Goal: Task Accomplishment & Management: Complete application form

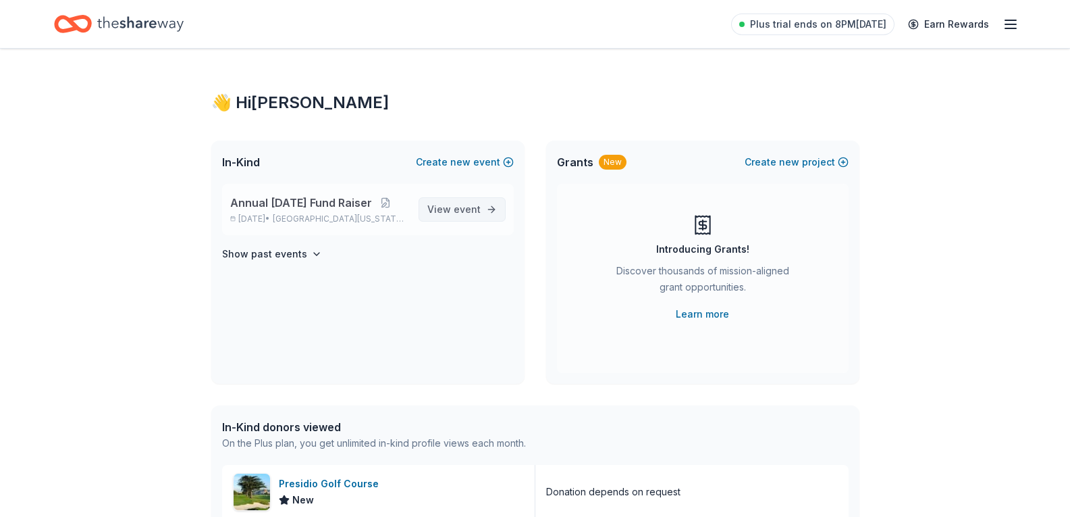
click at [463, 209] on span "event" at bounding box center [467, 208] width 27 height 11
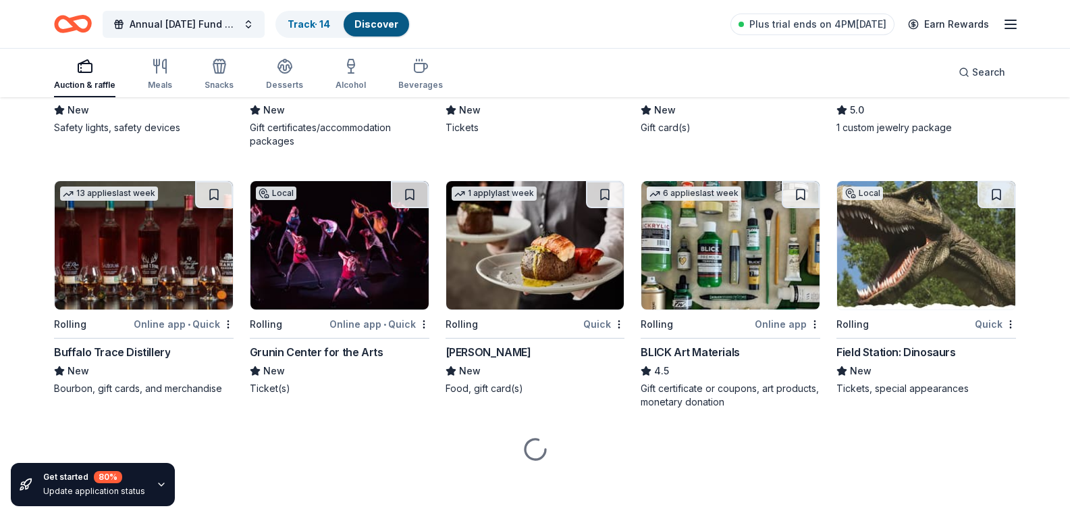
scroll to position [1942, 0]
click at [344, 99] on div "The Cottages of Napa Valley" at bounding box center [340, 91] width 180 height 16
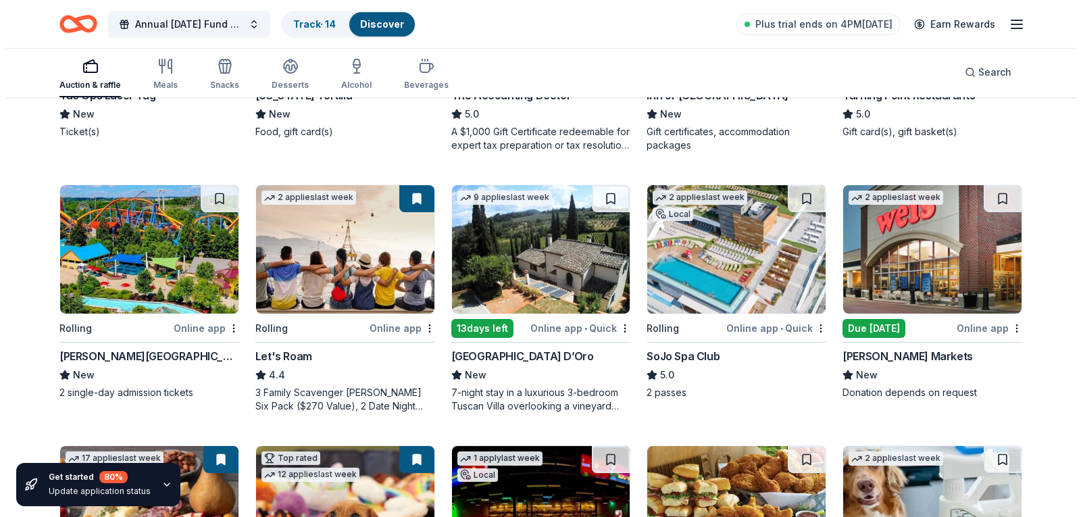
scroll to position [0, 0]
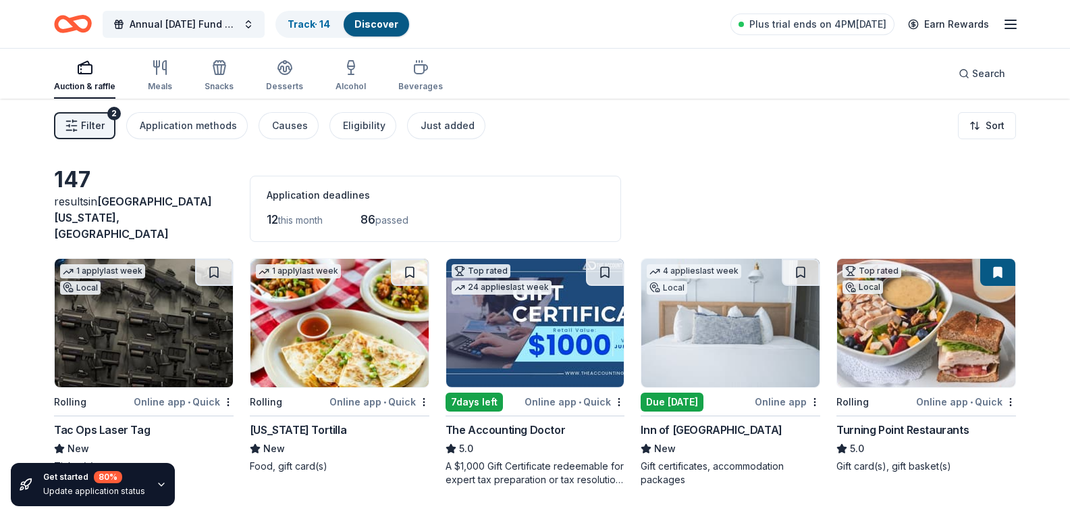
click at [74, 131] on line "button" at bounding box center [74, 130] width 0 height 2
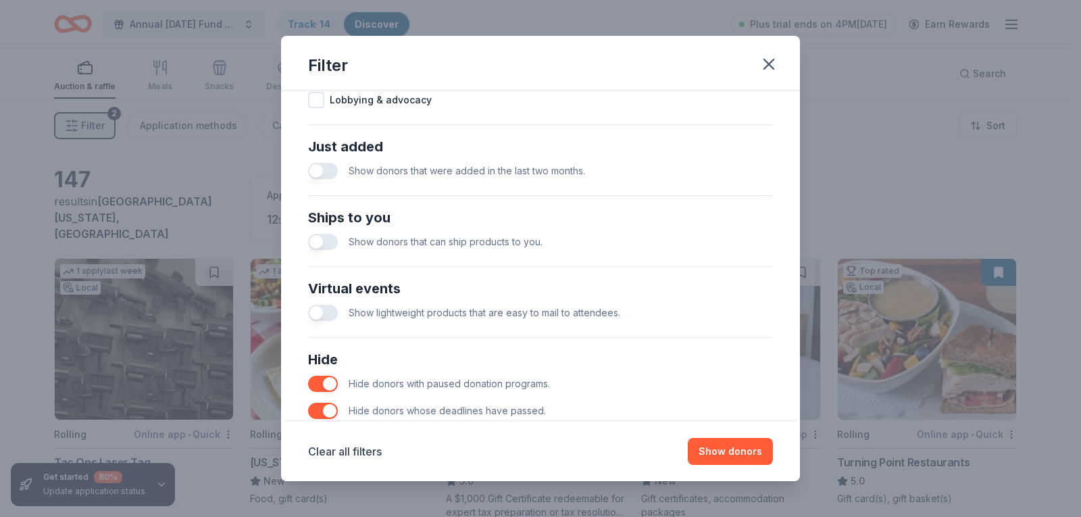
scroll to position [559, 0]
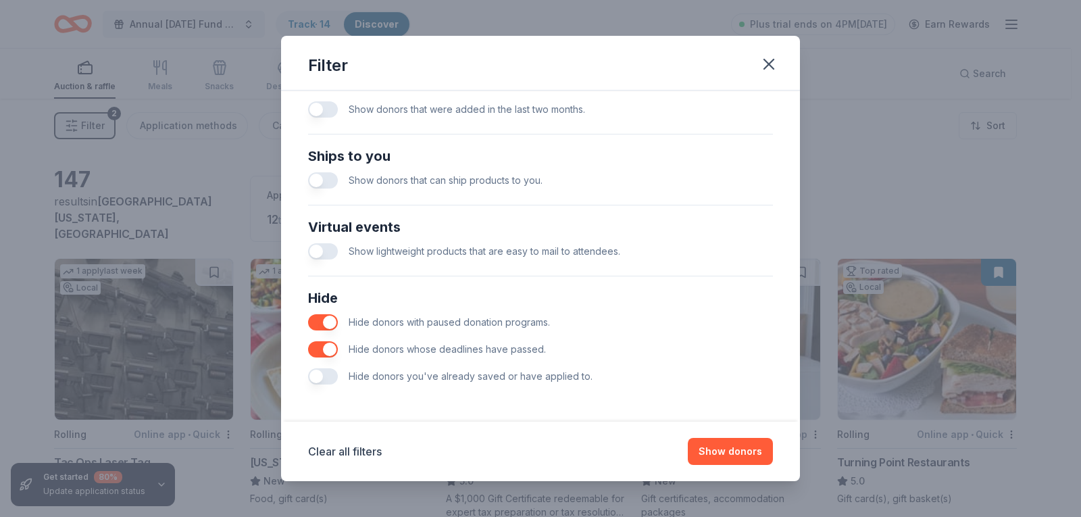
click at [320, 380] on button "button" at bounding box center [323, 376] width 30 height 16
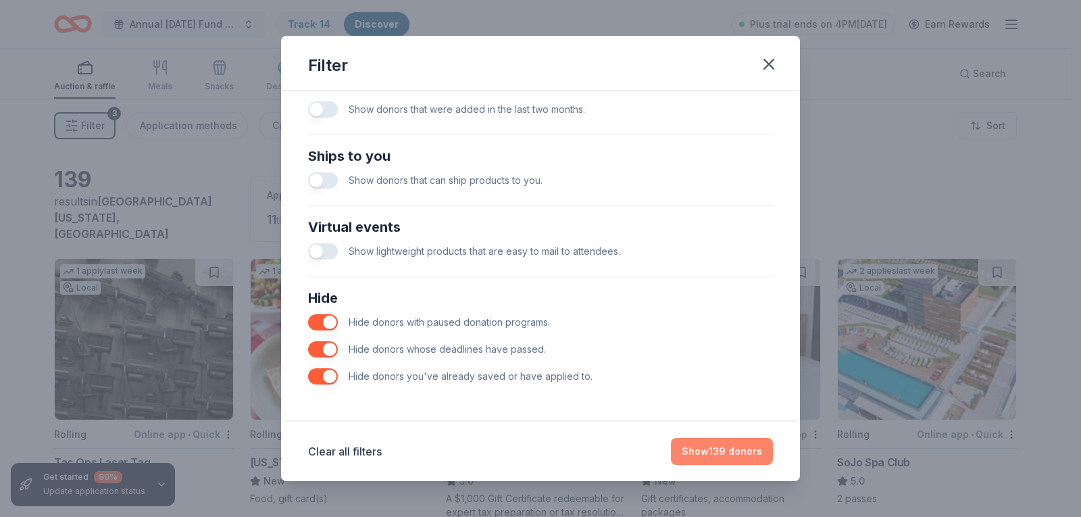
click at [737, 453] on button "Show 139 donors" at bounding box center [722, 451] width 102 height 27
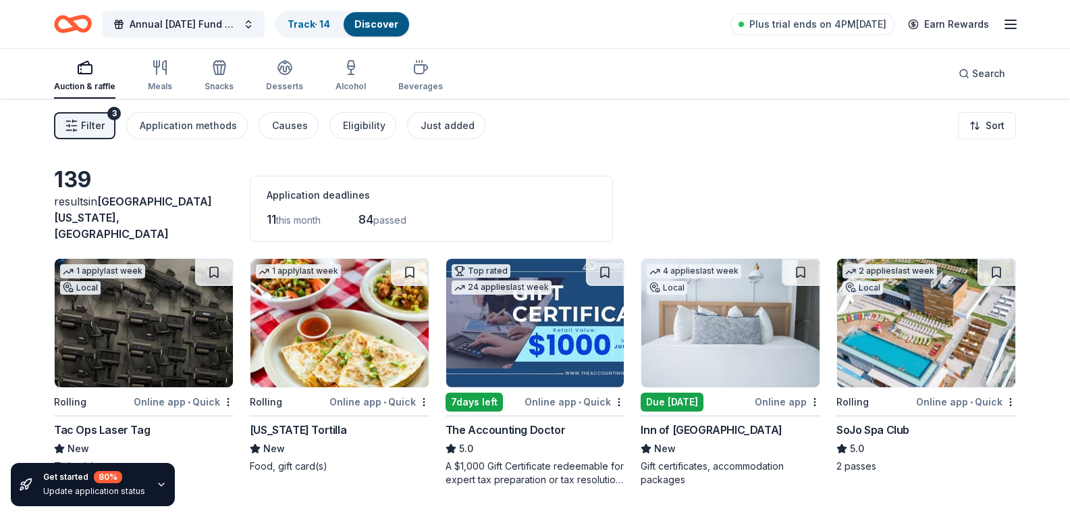
click at [80, 126] on button "Filter 3" at bounding box center [84, 125] width 61 height 27
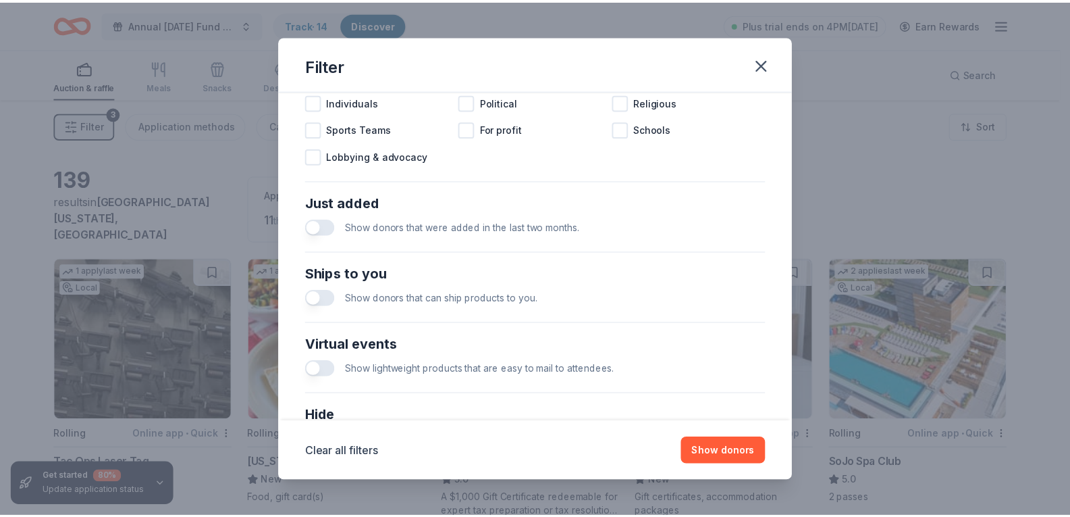
scroll to position [559, 0]
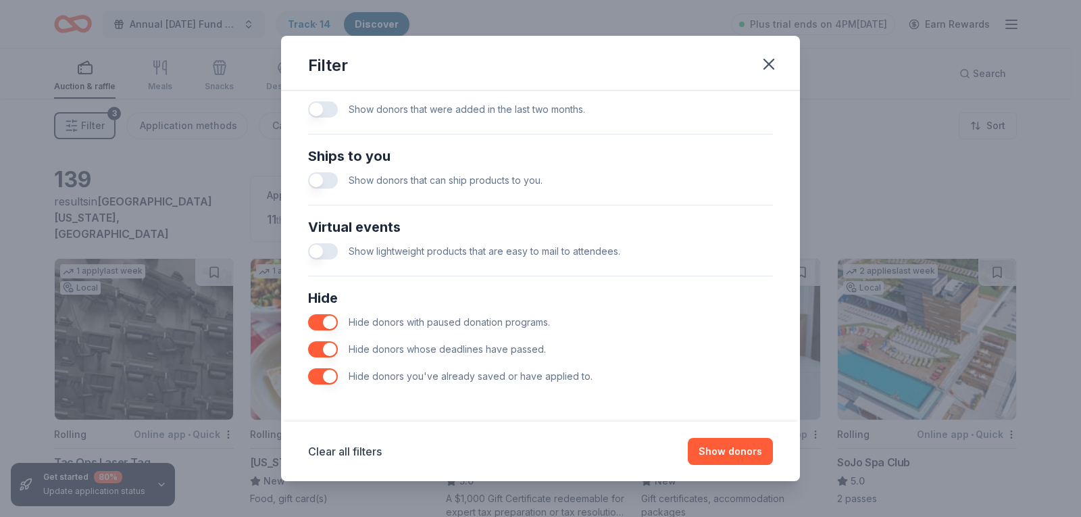
click at [332, 382] on button "button" at bounding box center [323, 376] width 30 height 16
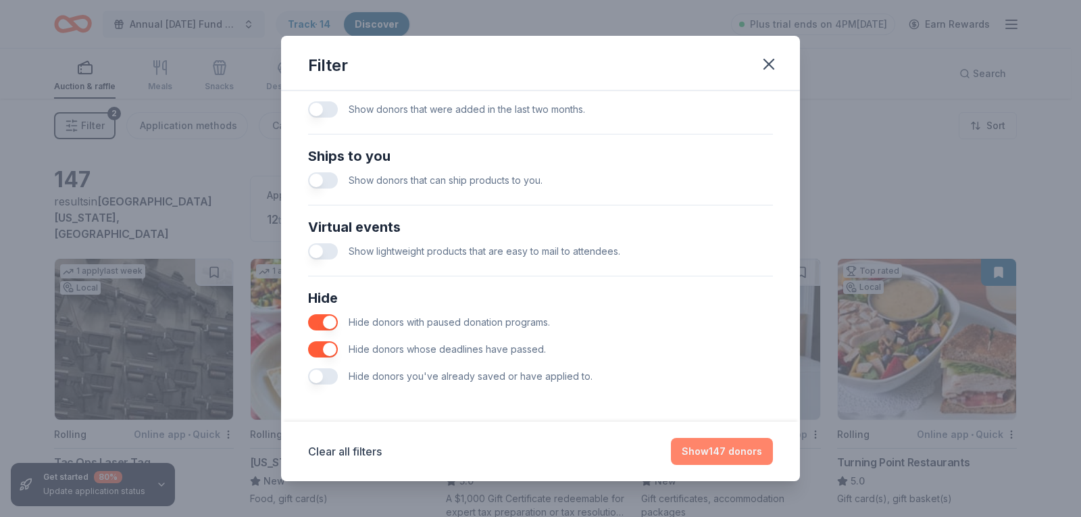
click at [727, 447] on button "Show 147 donors" at bounding box center [722, 451] width 102 height 27
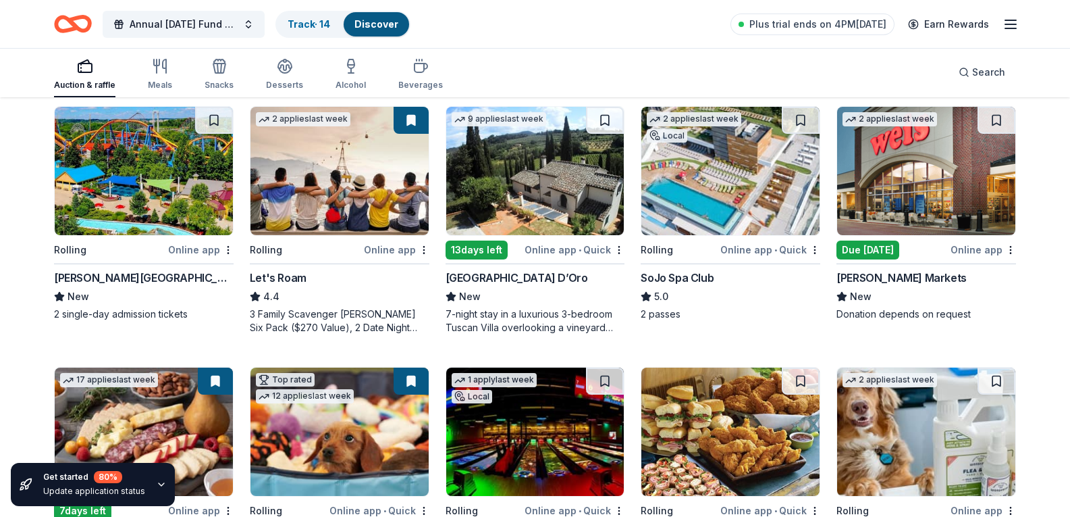
scroll to position [423, 0]
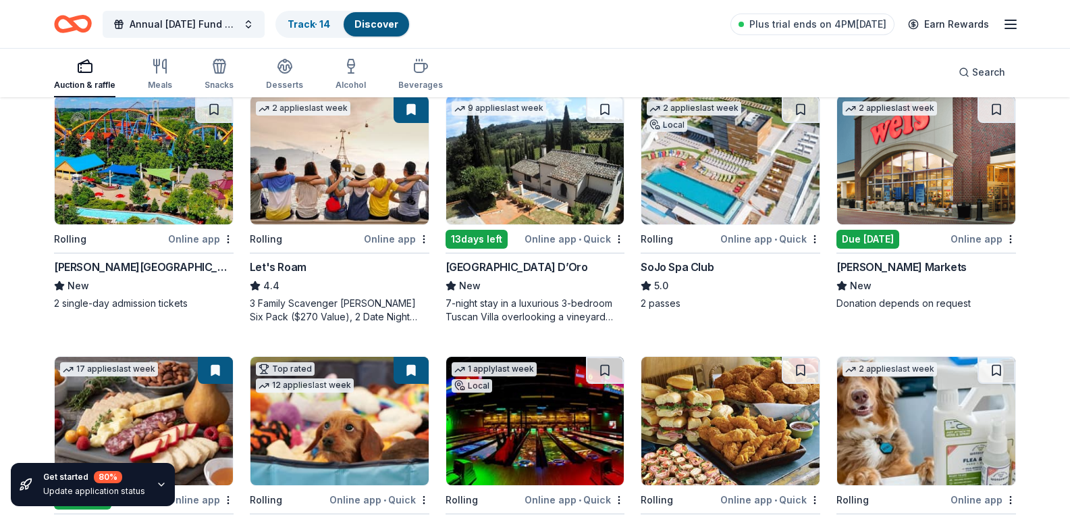
click at [554, 224] on img at bounding box center [535, 160] width 178 height 128
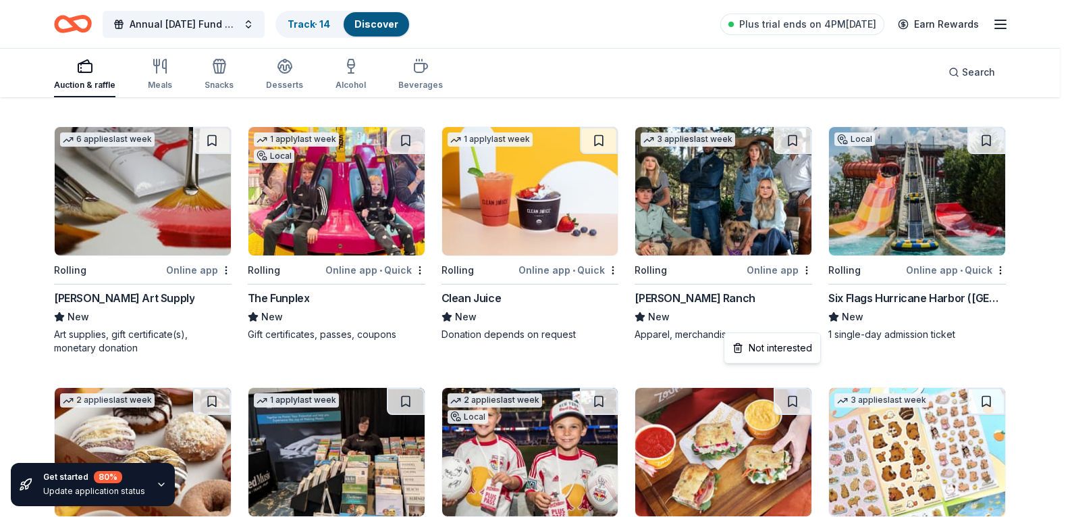
scroll to position [2725, 0]
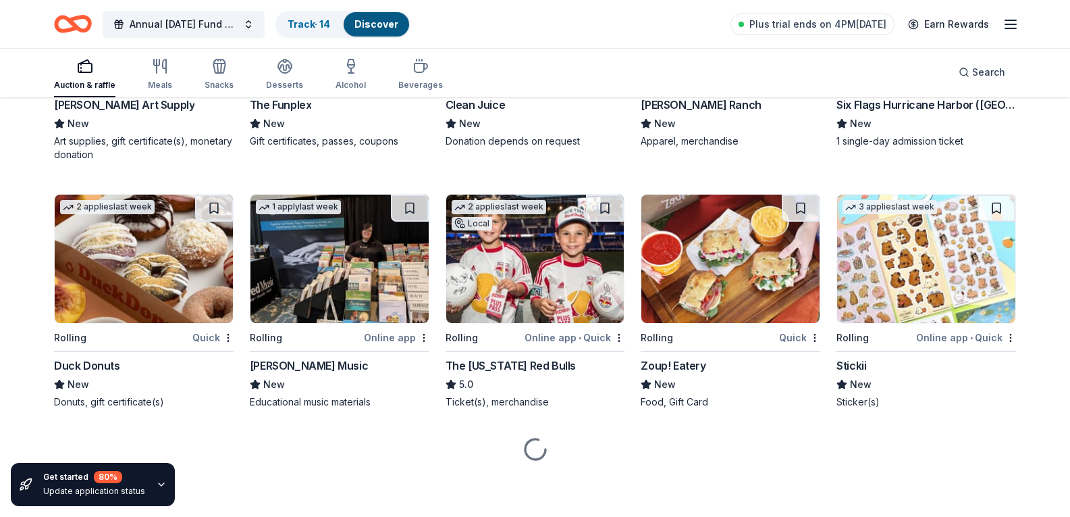
scroll to position [3021, 0]
click at [693, 113] on div "Kimes Ranch" at bounding box center [701, 105] width 120 height 16
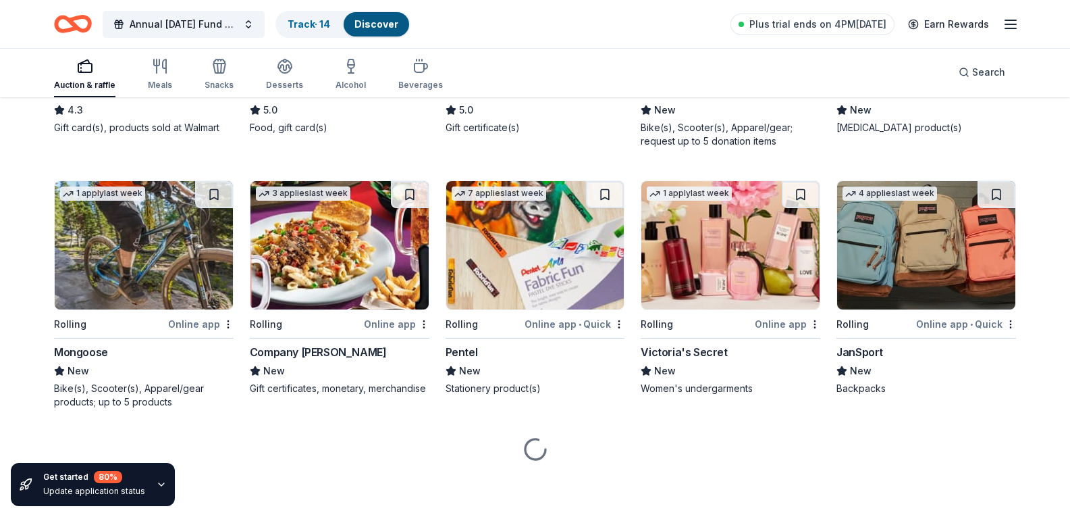
scroll to position [5296, 0]
click at [656, 118] on span "New" at bounding box center [665, 110] width 22 height 16
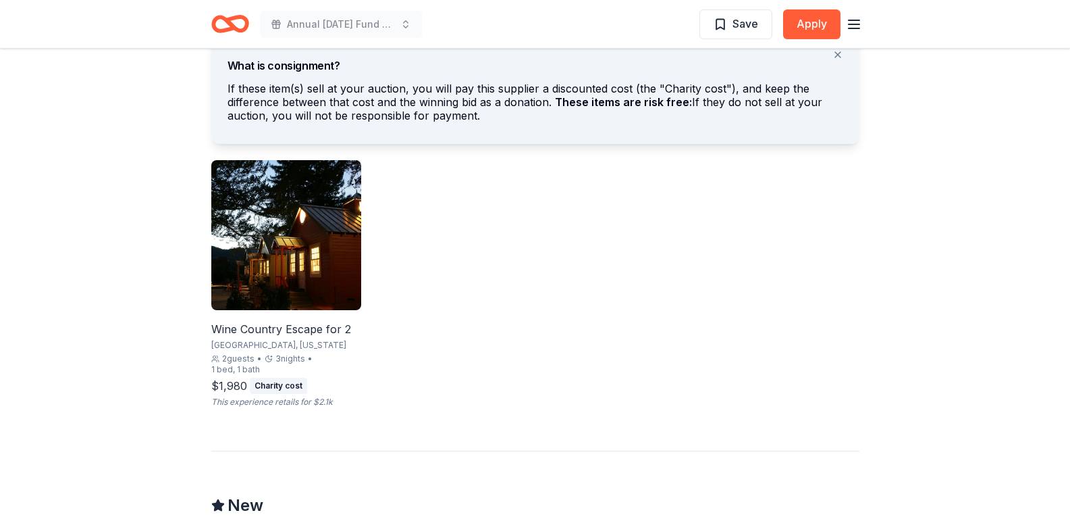
scroll to position [806, 0]
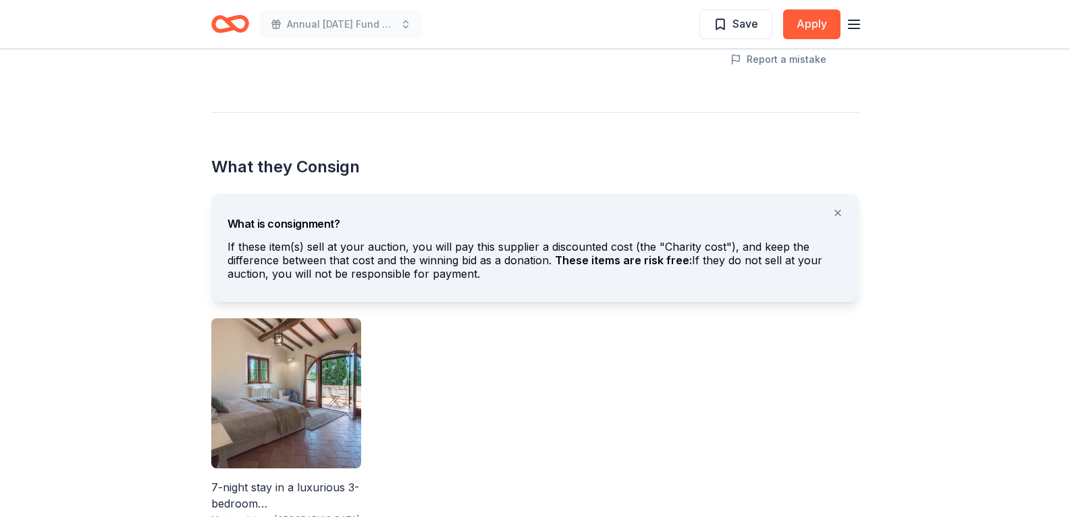
scroll to position [626, 0]
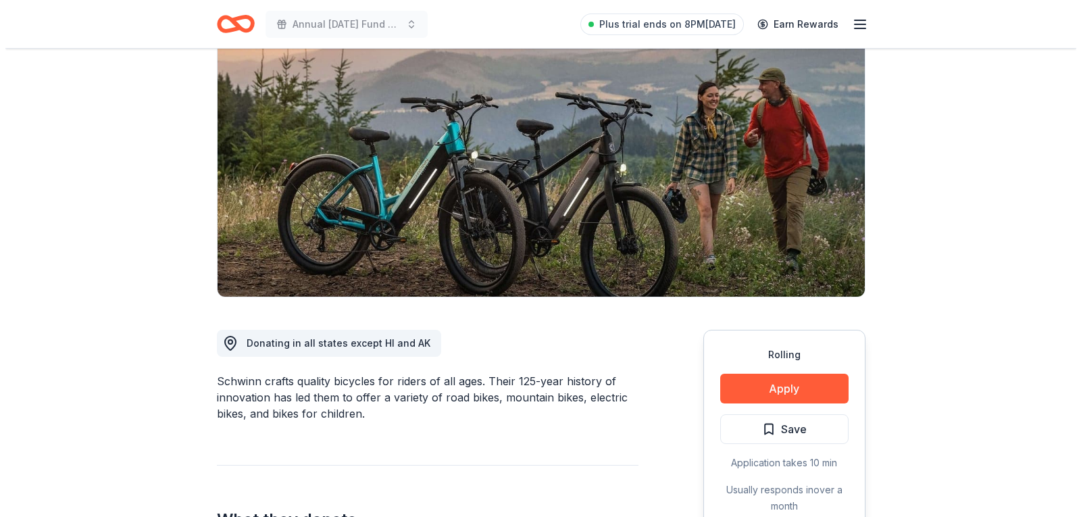
scroll to position [109, 0]
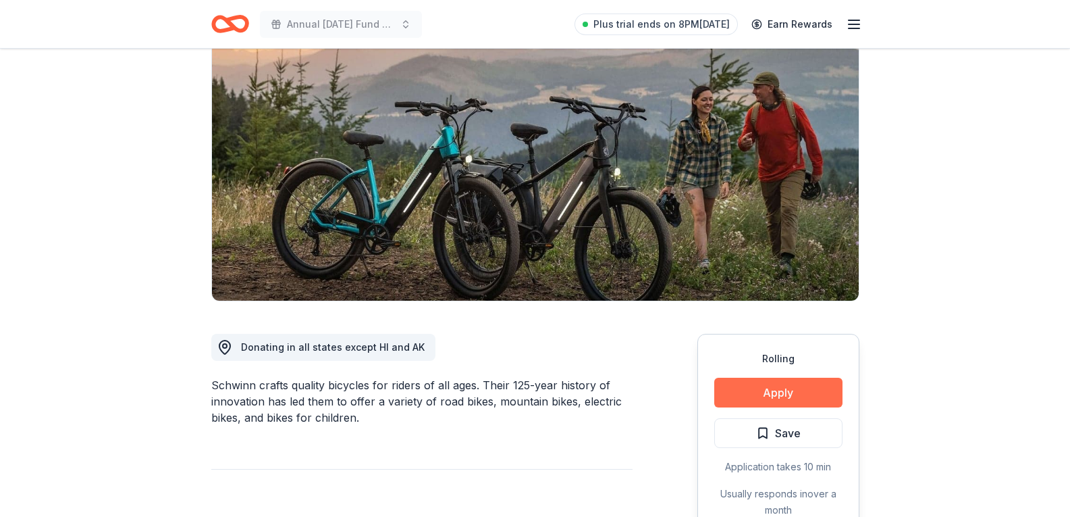
click at [785, 392] on button "Apply" at bounding box center [779, 393] width 128 height 30
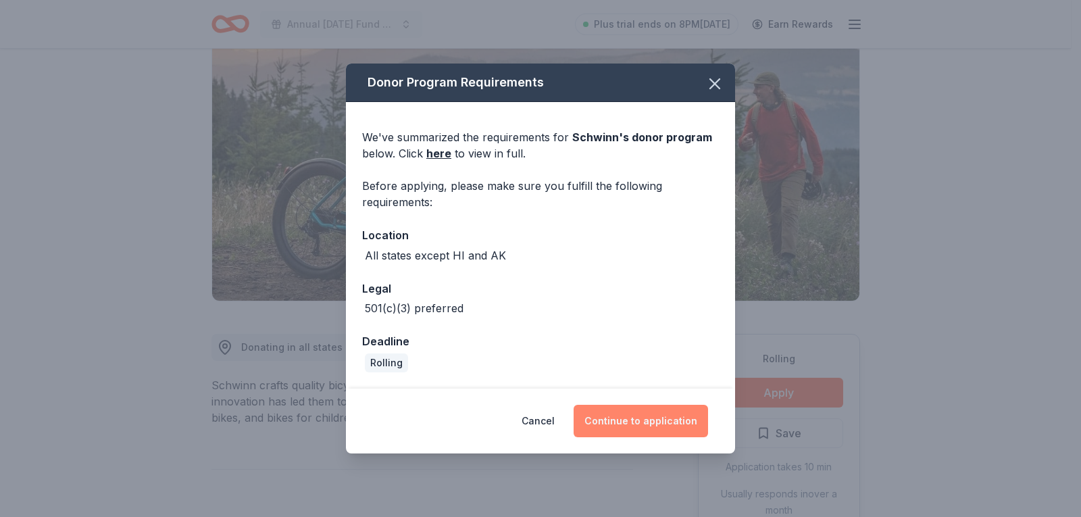
click at [642, 430] on button "Continue to application" at bounding box center [640, 421] width 134 height 32
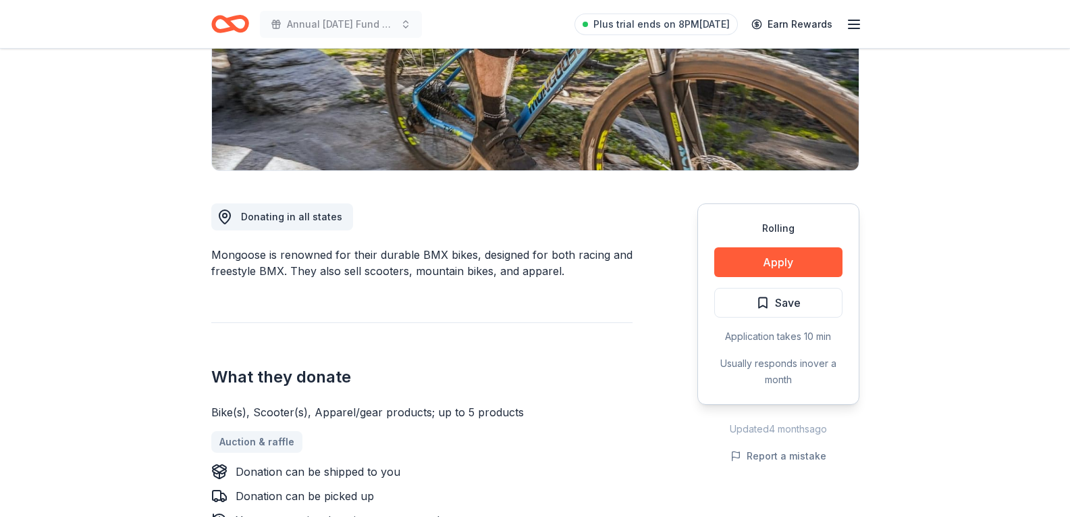
scroll to position [240, 0]
click at [787, 267] on button "Apply" at bounding box center [779, 261] width 128 height 30
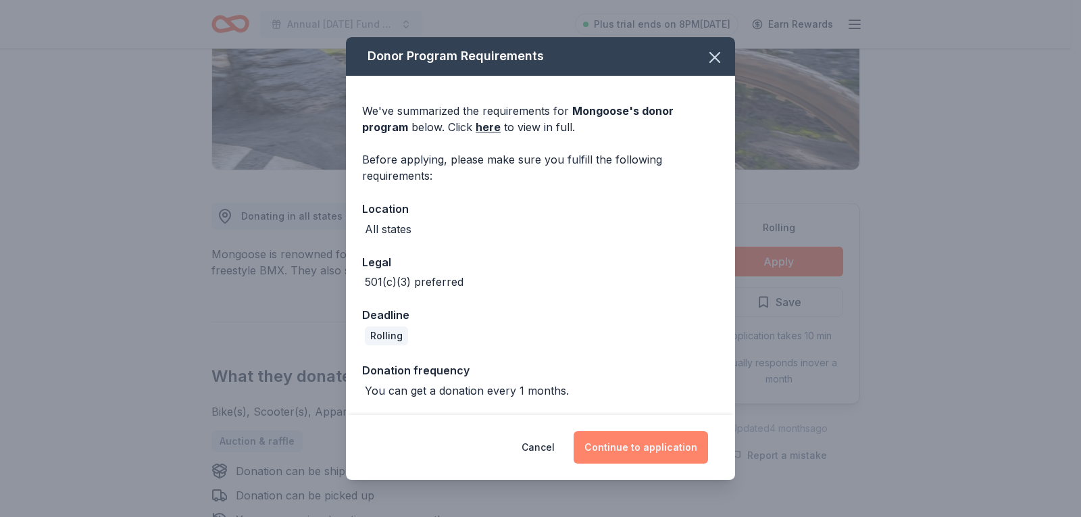
click at [644, 450] on button "Continue to application" at bounding box center [640, 447] width 134 height 32
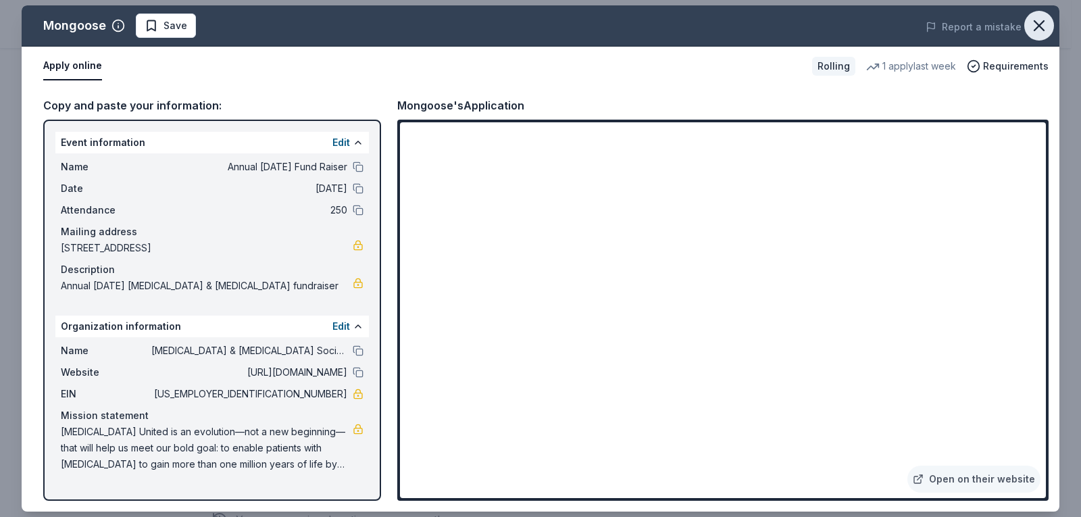
click at [1037, 21] on icon "button" at bounding box center [1038, 25] width 19 height 19
